Goal: Task Accomplishment & Management: Manage account settings

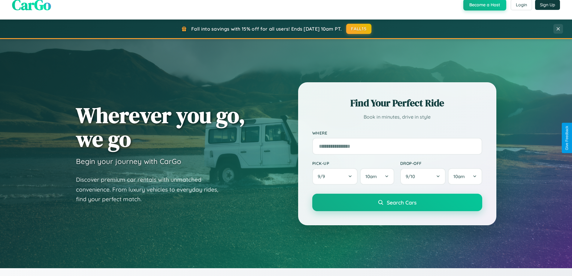
scroll to position [259, 0]
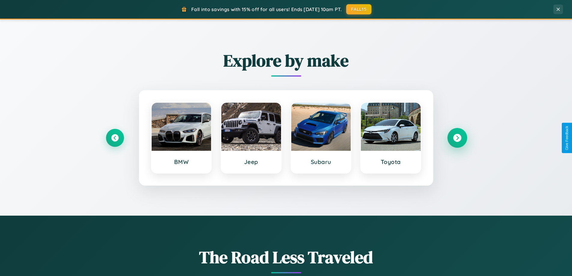
click at [457, 138] on icon at bounding box center [457, 138] width 8 height 8
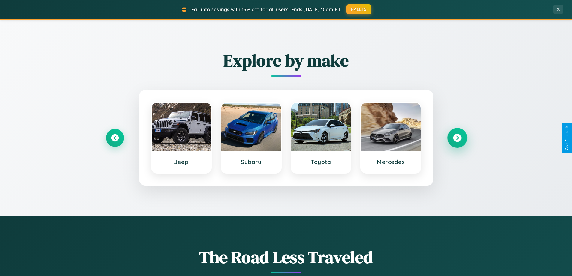
click at [457, 138] on icon at bounding box center [457, 138] width 8 height 8
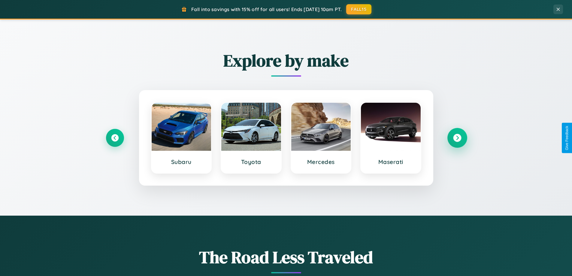
click at [457, 138] on icon at bounding box center [457, 138] width 8 height 8
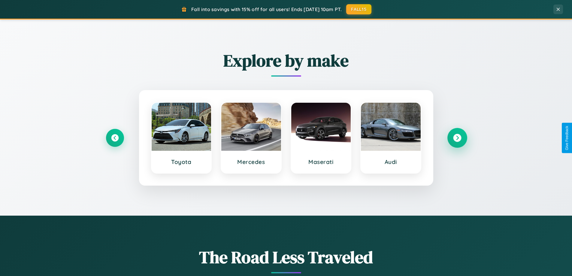
click at [457, 138] on icon at bounding box center [457, 138] width 8 height 8
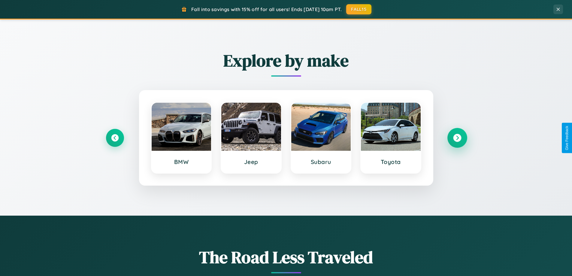
click at [457, 138] on icon at bounding box center [457, 138] width 8 height 8
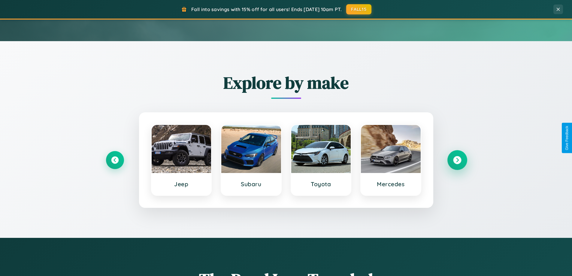
scroll to position [0, 0]
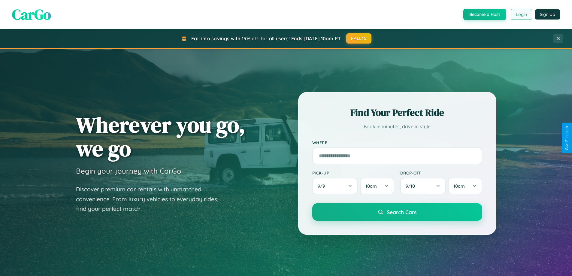
click at [521, 14] on button "Login" at bounding box center [521, 14] width 21 height 11
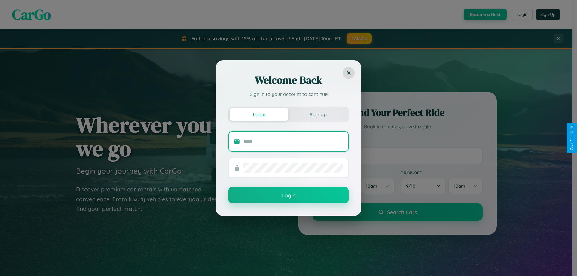
click at [293, 141] on input "text" at bounding box center [293, 142] width 100 height 10
type input "**********"
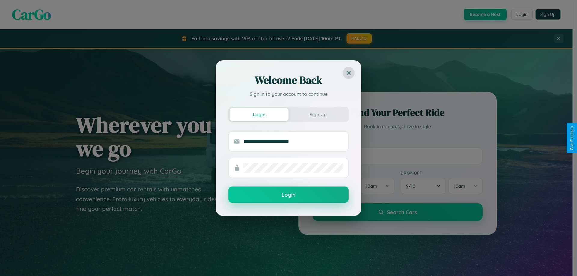
click at [288, 195] on button "Login" at bounding box center [288, 195] width 120 height 16
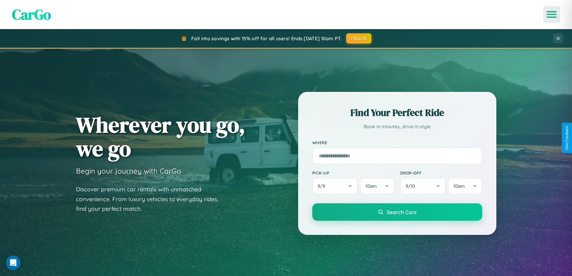
click at [552, 14] on icon "Open menu" at bounding box center [552, 14] width 9 height 5
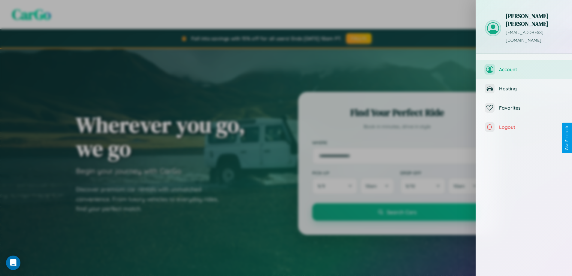
click at [524, 66] on span "Account" at bounding box center [531, 69] width 64 height 6
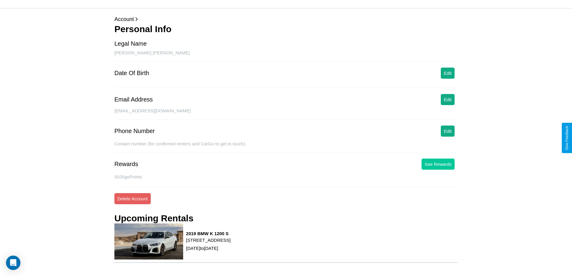
scroll to position [54, 0]
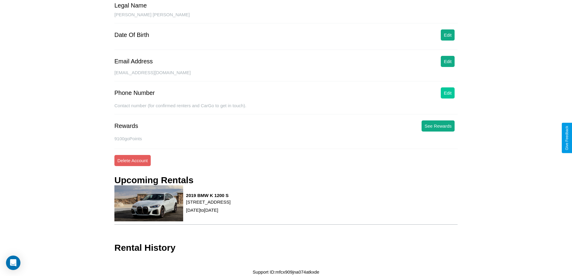
click at [448, 93] on button "Edit" at bounding box center [448, 92] width 14 height 11
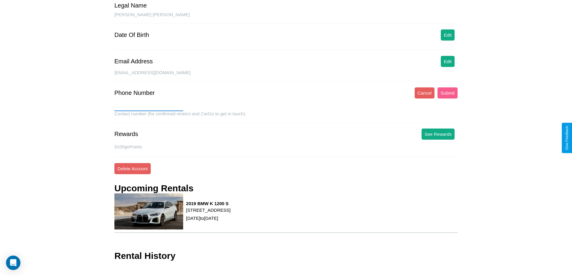
click at [149, 106] on input "text" at bounding box center [148, 107] width 69 height 10
type input "**********"
click at [448, 93] on button "Submit" at bounding box center [448, 92] width 20 height 11
